Goal: Task Accomplishment & Management: Manage account settings

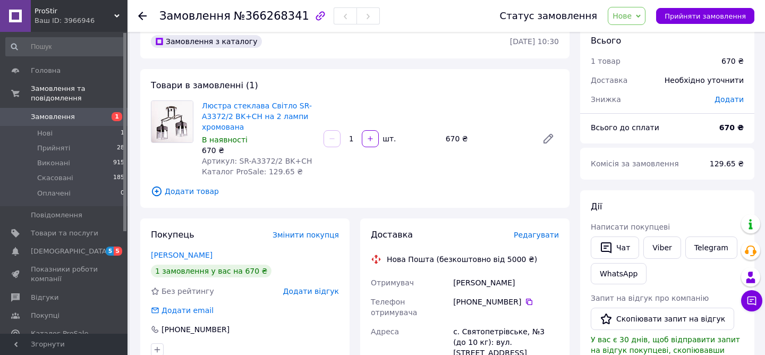
scroll to position [19, 0]
click at [279, 105] on link "Люстра стеклава Світло SR-A3372/2 BK+CH на 2 лампи хромована" at bounding box center [257, 115] width 110 height 30
click at [259, 104] on link "Люстра стеклава Світло SR-A3372/2 BK+CH на 2 лампи хромована" at bounding box center [257, 115] width 110 height 30
click at [626, 19] on span "Нове" at bounding box center [622, 16] width 19 height 9
click at [628, 33] on li "Прийнято" at bounding box center [633, 37] width 49 height 16
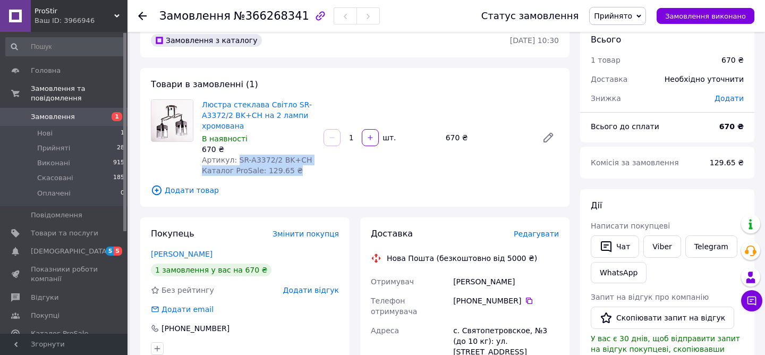
drag, startPoint x: 236, startPoint y: 159, endPoint x: 333, endPoint y: 159, distance: 96.7
click at [333, 159] on div "Люстра стеклава Світло SR-A3372/2 BK+CH на 2 лампи хромована В наявності 670 ₴ …" at bounding box center [381, 137] width 366 height 81
drag, startPoint x: 238, startPoint y: 159, endPoint x: 317, endPoint y: 157, distance: 79.2
click at [317, 157] on div "Люстра стеклава Світло SR-A3372/2 BK+CH на 2 лампи хромована В наявності 670 ₴ …" at bounding box center [259, 137] width 122 height 81
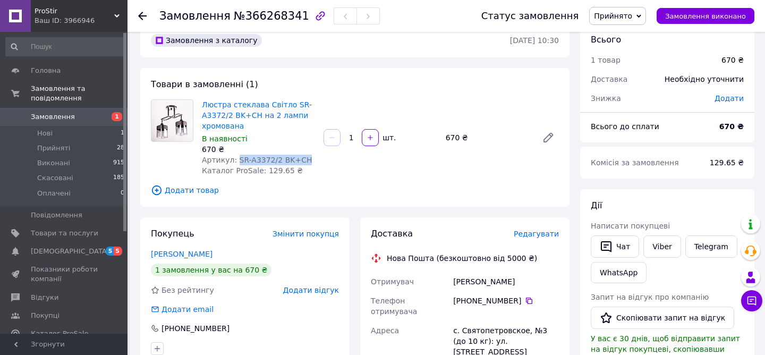
drag, startPoint x: 235, startPoint y: 160, endPoint x: 310, endPoint y: 158, distance: 75.0
click at [310, 158] on div "Артикул: SR-A3372/2 BK+CH" at bounding box center [258, 160] width 113 height 11
copy span "SR-A3372/2 BK+CH"
drag, startPoint x: 452, startPoint y: 280, endPoint x: 527, endPoint y: 280, distance: 74.9
click at [527, 280] on div "Костюк Сергій" at bounding box center [506, 281] width 110 height 19
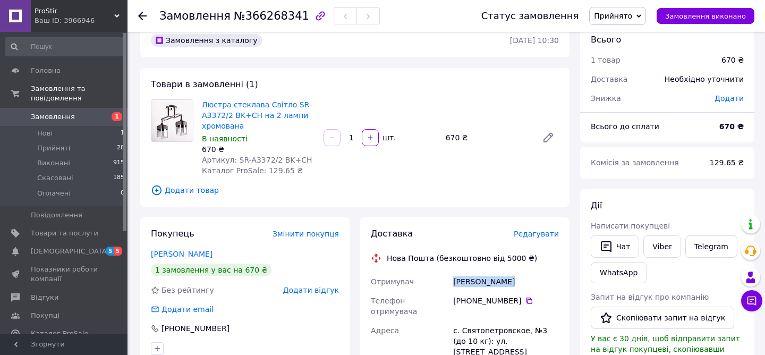
copy div "Костюк Сергій"
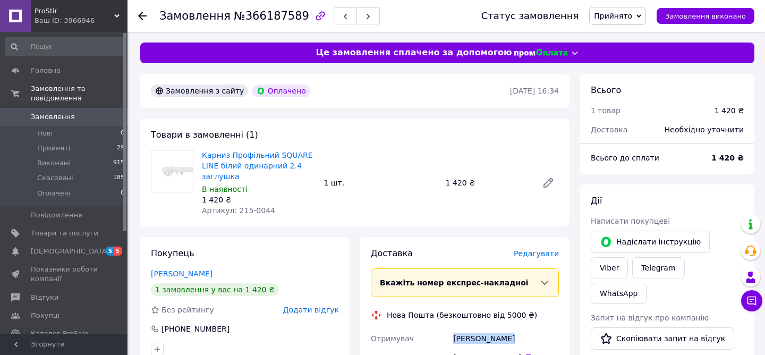
drag, startPoint x: 508, startPoint y: 338, endPoint x: 450, endPoint y: 337, distance: 57.9
copy div "Отримувач [PERSON_NAME]"
